Goal: Information Seeking & Learning: Understand process/instructions

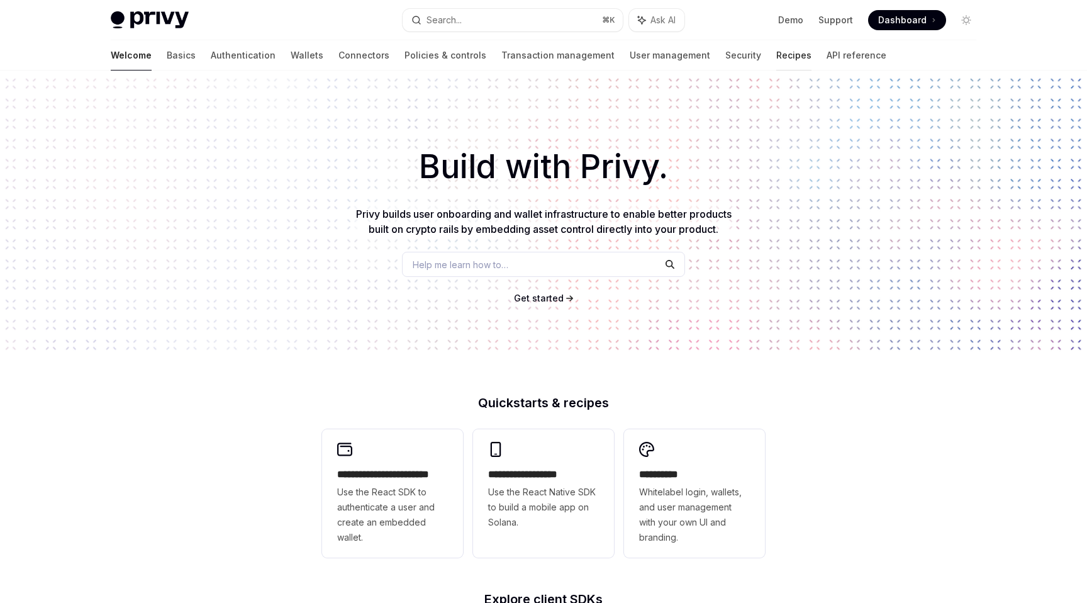
click at [776, 47] on link "Recipes" at bounding box center [793, 55] width 35 height 30
type textarea "*"
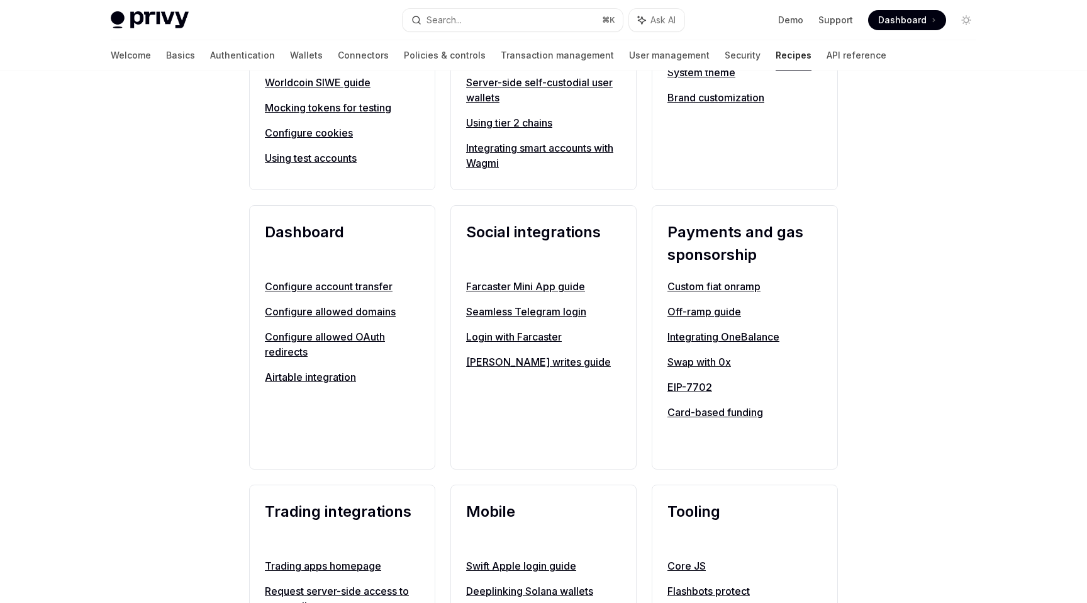
scroll to position [873, 0]
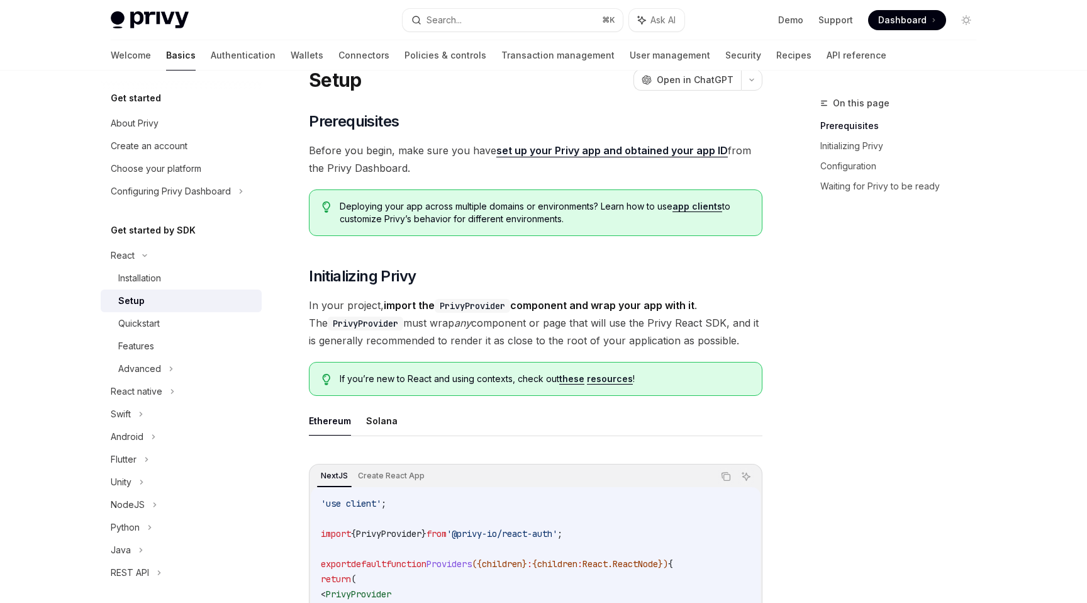
scroll to position [48, 0]
click at [487, 13] on button "Search... ⌘ K" at bounding box center [513, 20] width 220 height 23
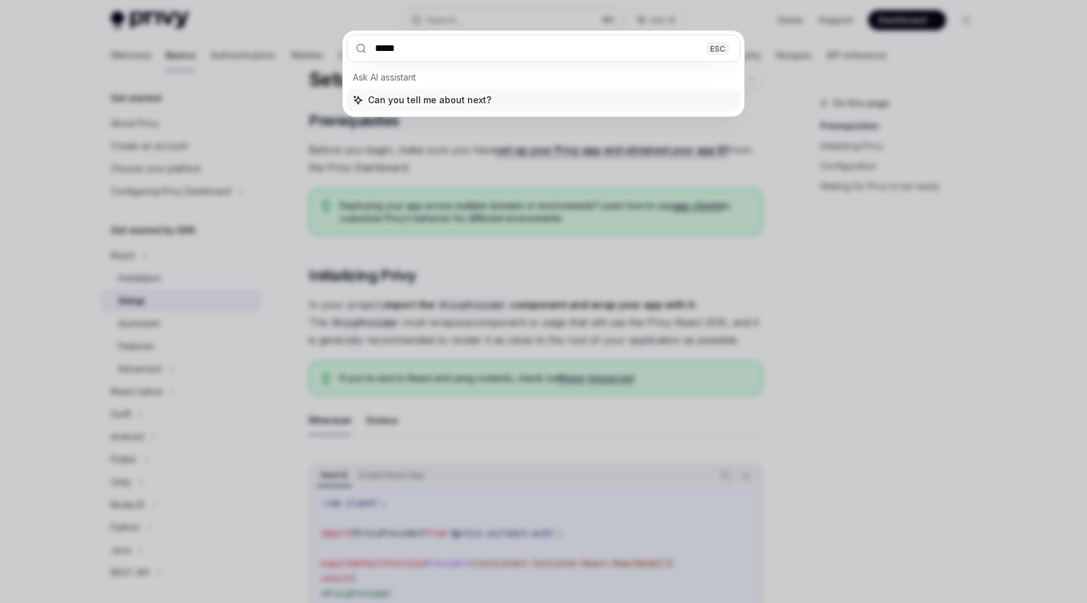
type input "******"
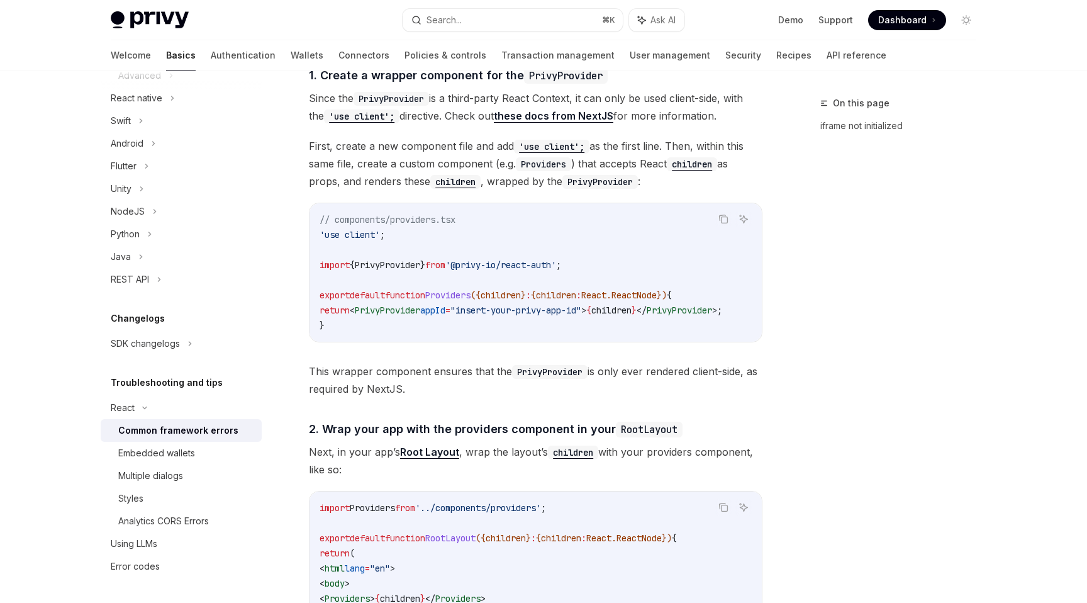
scroll to position [332, 0]
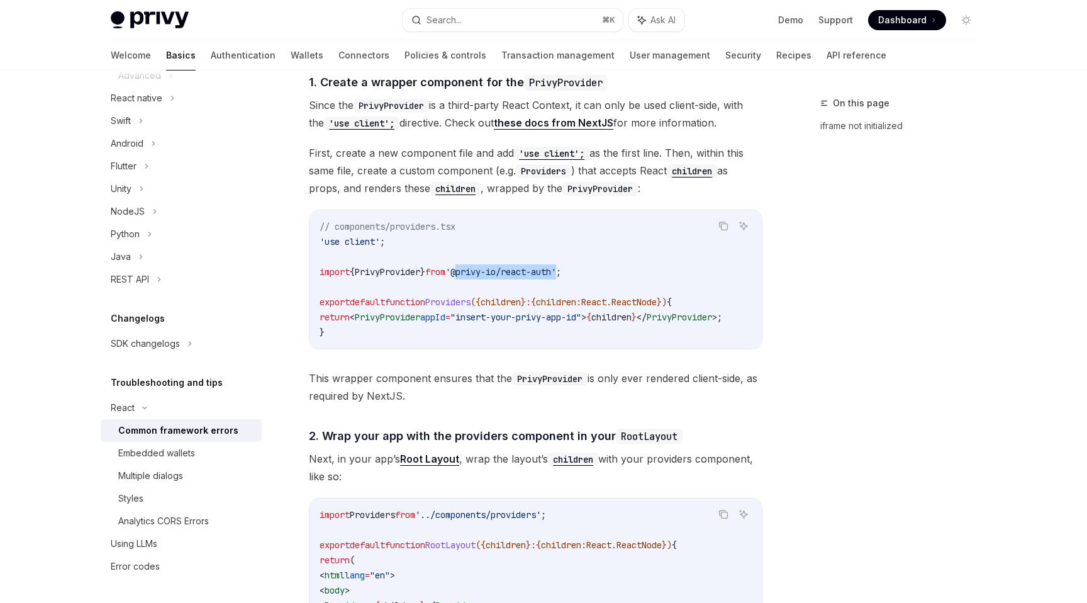
drag, startPoint x: 473, startPoint y: 274, endPoint x: 576, endPoint y: 271, distance: 103.2
click at [556, 271] on span "'@privy-io/react-auth'" at bounding box center [500, 271] width 111 height 11
copy span "@privy-io/react-auth"
click at [722, 229] on icon "Copy the contents from the code block" at bounding box center [725, 227] width 6 height 6
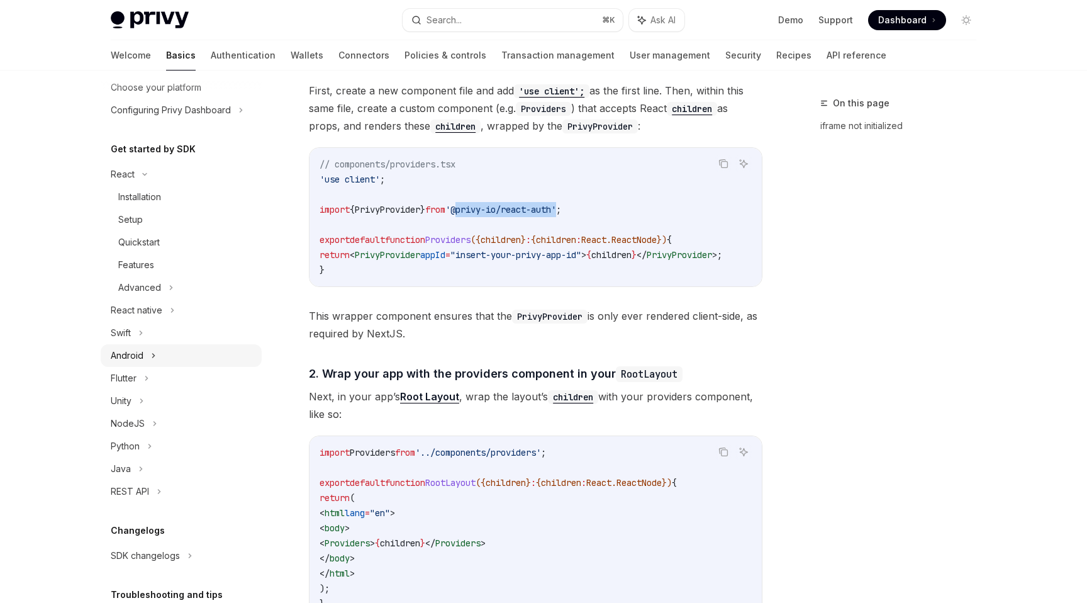
scroll to position [69, 0]
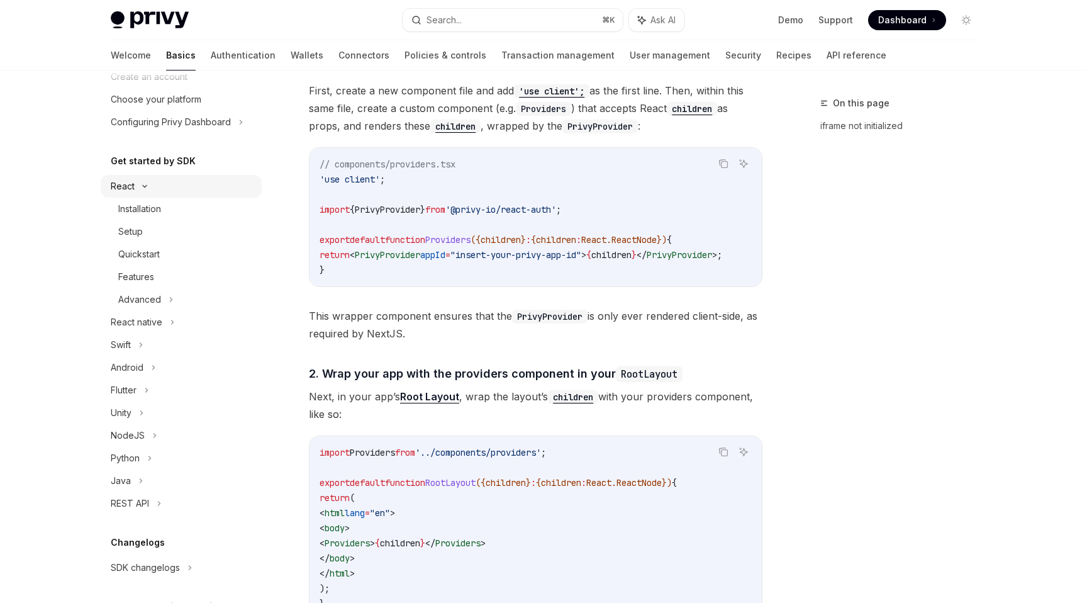
click at [145, 181] on div "React" at bounding box center [181, 186] width 161 height 23
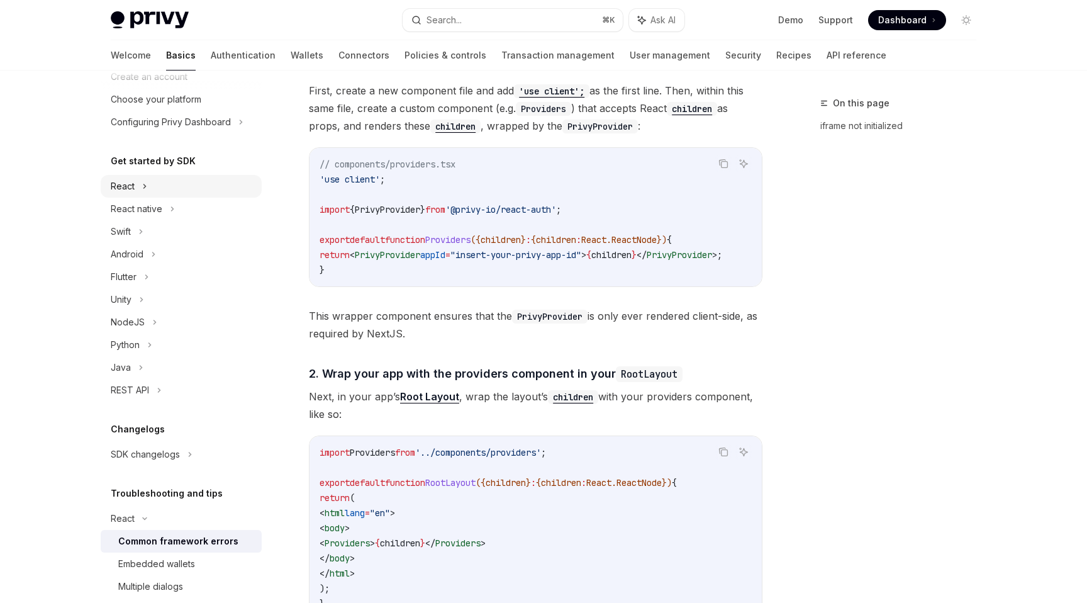
click at [145, 181] on icon at bounding box center [144, 186] width 5 height 15
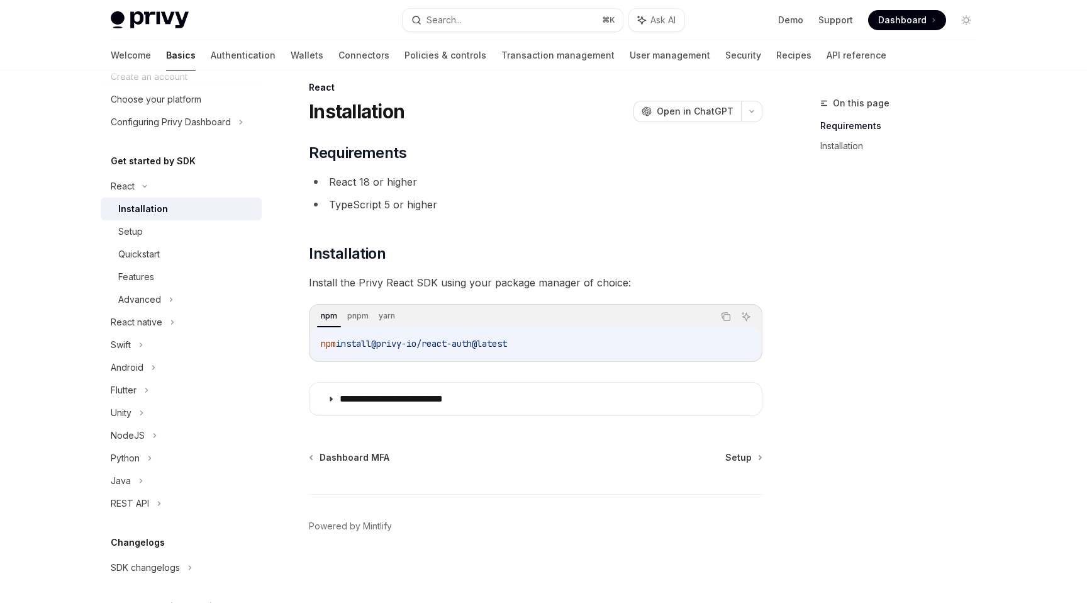
scroll to position [16, 0]
click at [145, 207] on div "Installation" at bounding box center [143, 208] width 50 height 15
click at [722, 316] on icon "Copy the contents from the code block" at bounding box center [726, 316] width 10 height 10
click at [190, 233] on div "Setup" at bounding box center [186, 231] width 136 height 15
type textarea "*"
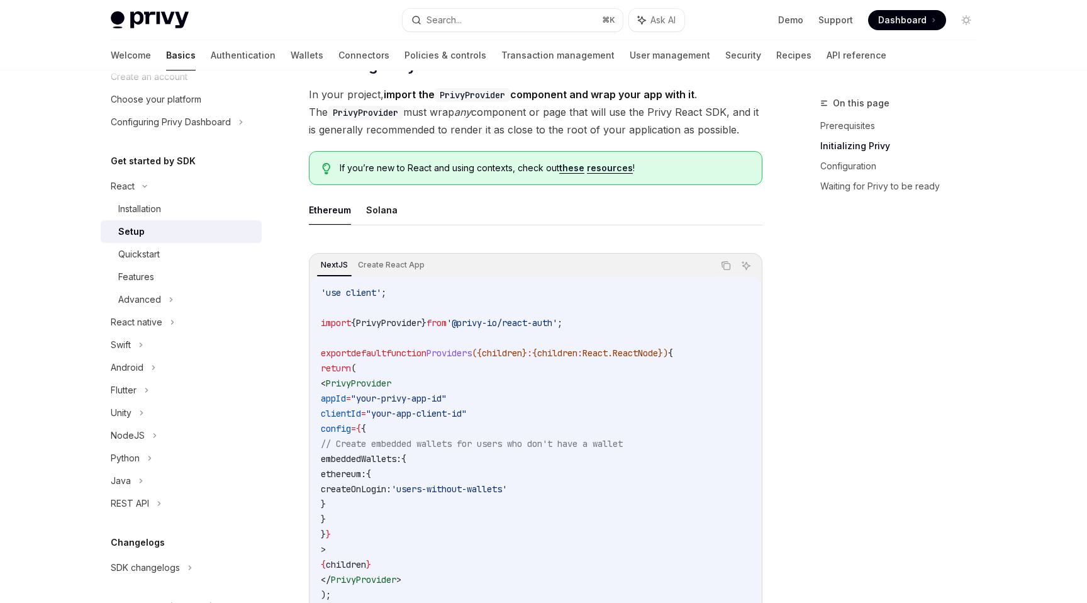
scroll to position [259, 0]
click at [722, 262] on icon "Copy the contents from the code block" at bounding box center [725, 263] width 6 height 6
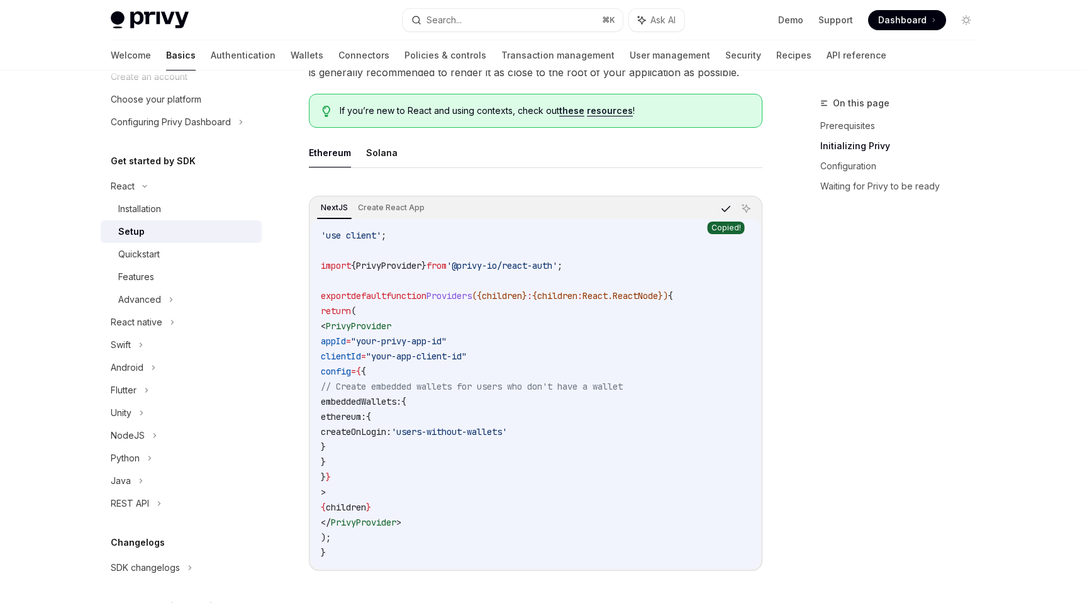
scroll to position [335, 0]
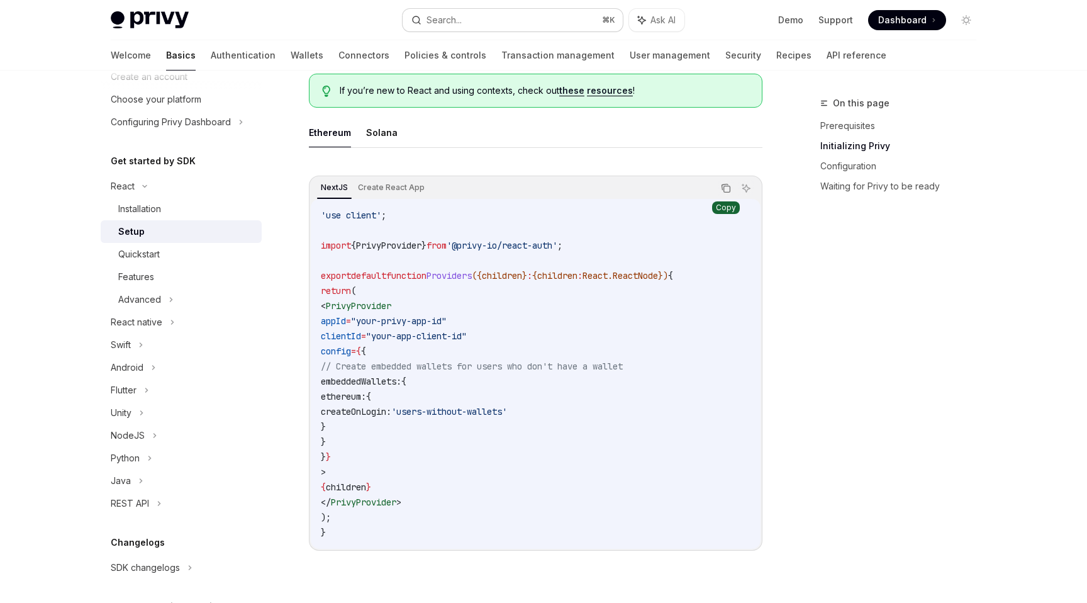
click at [454, 16] on div "Search..." at bounding box center [444, 20] width 35 height 15
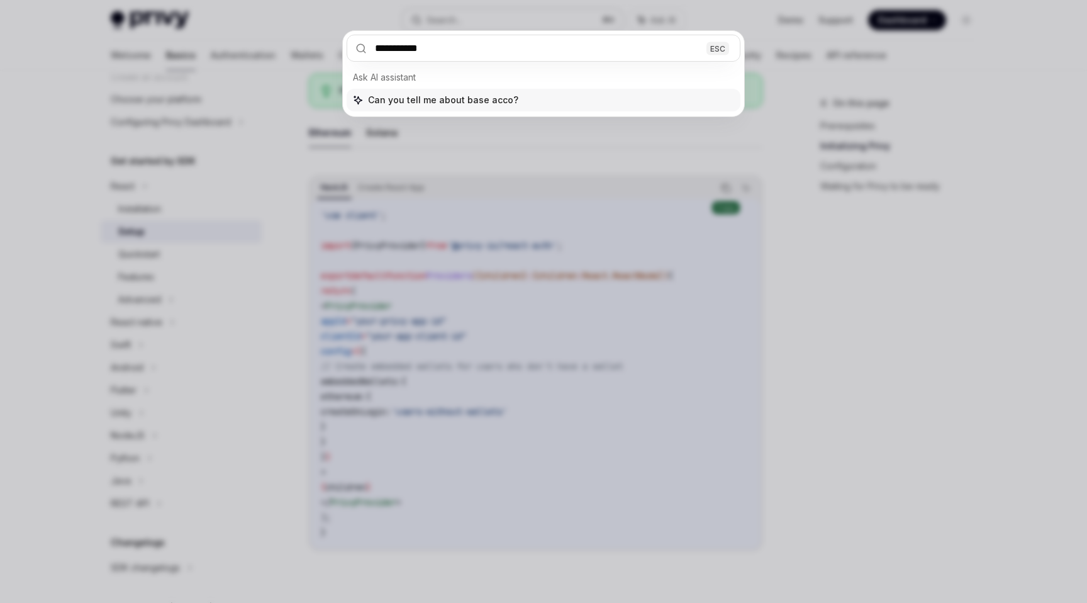
type input "**********"
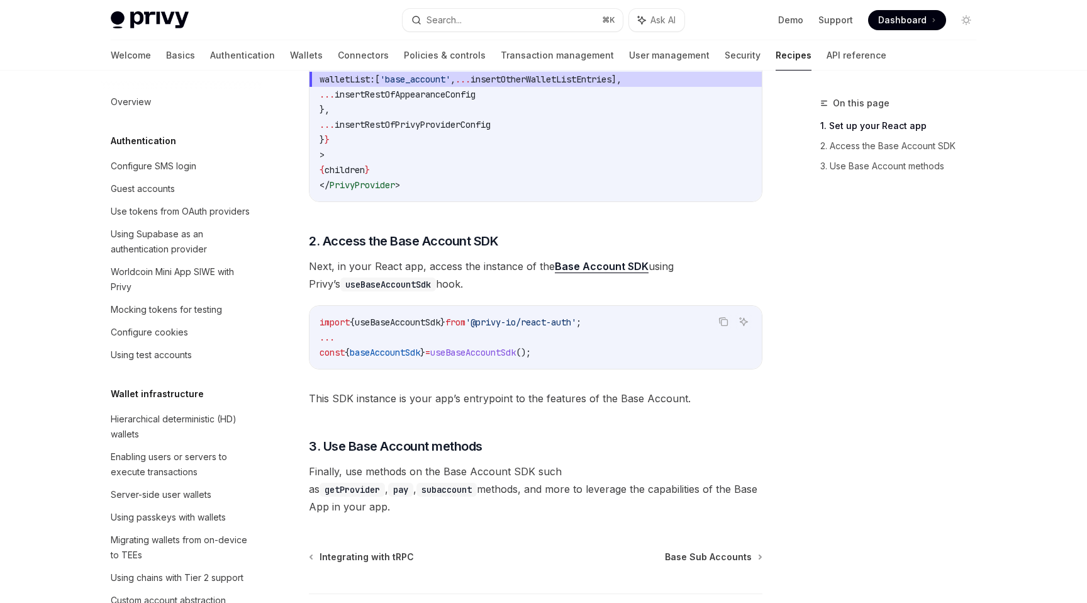
scroll to position [377, 0]
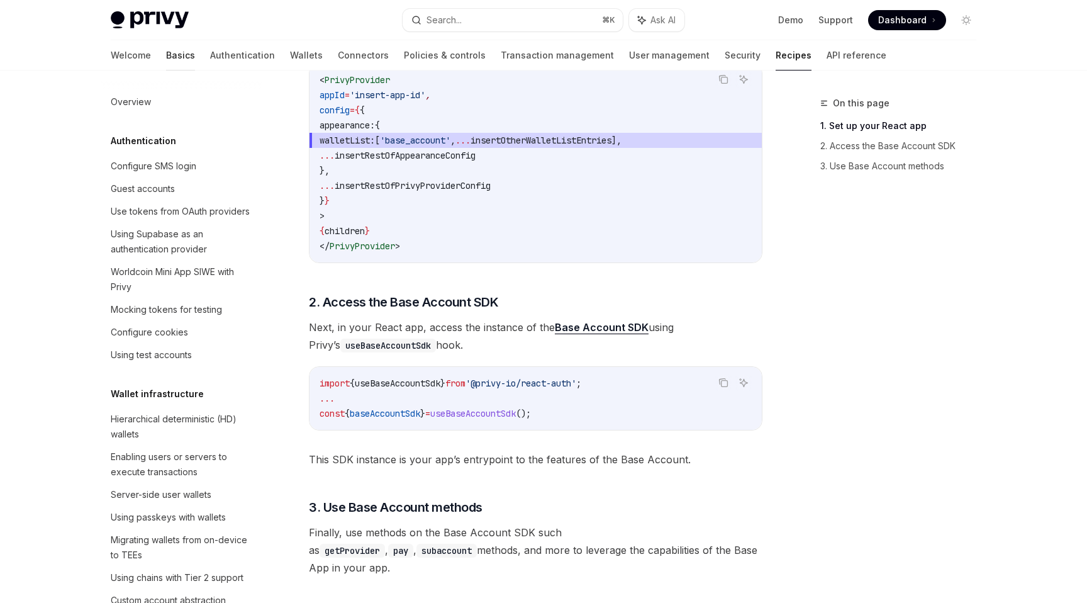
click at [166, 48] on link "Basics" at bounding box center [180, 55] width 29 height 30
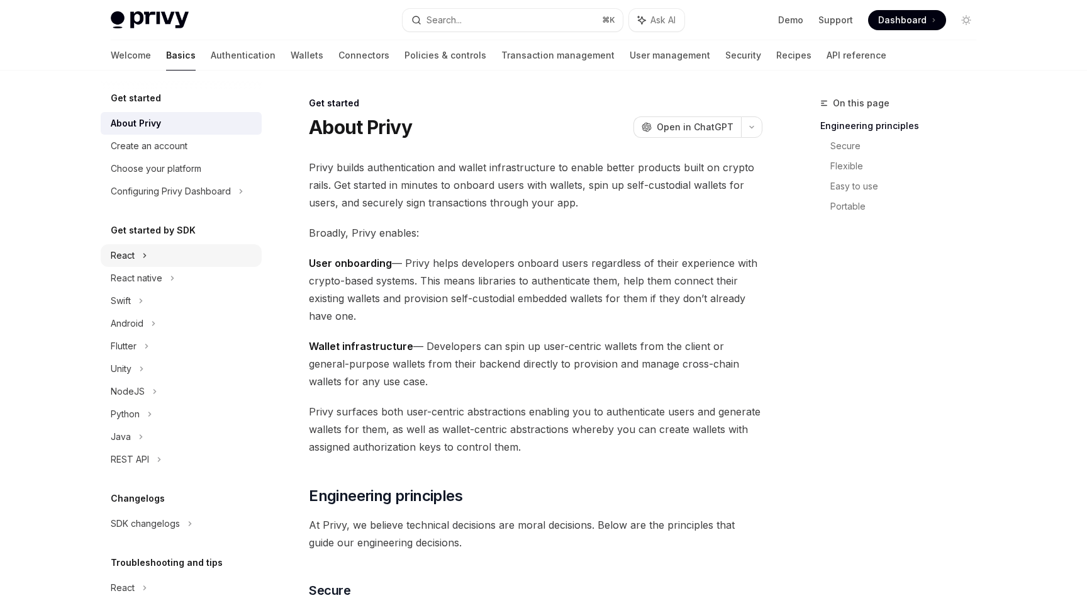
click at [154, 250] on div "React" at bounding box center [181, 255] width 161 height 23
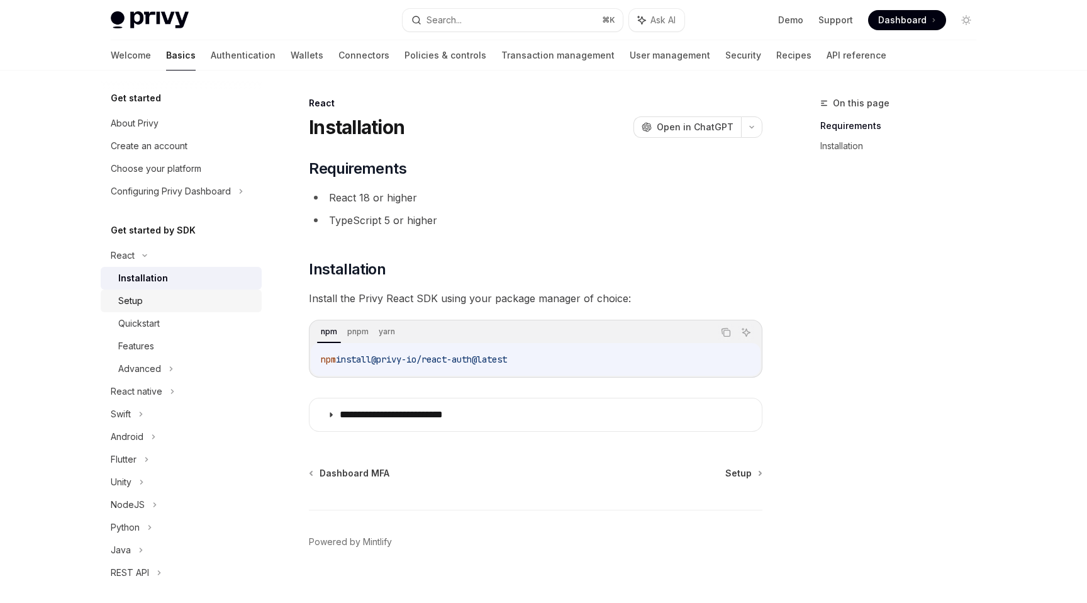
click at [157, 301] on div "Setup" at bounding box center [186, 300] width 136 height 15
type textarea "*"
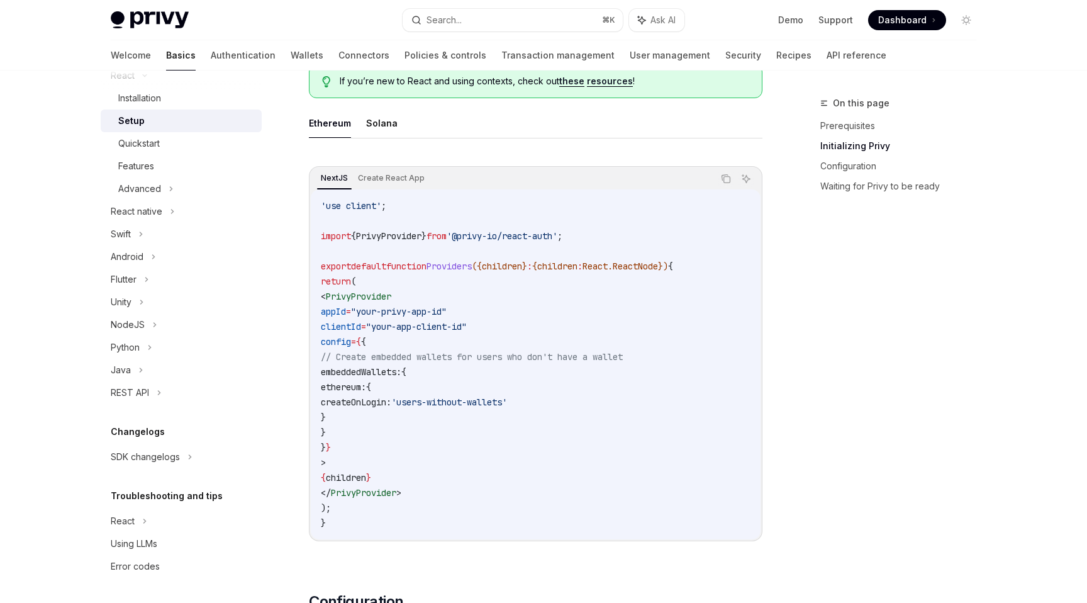
scroll to position [349, 0]
